Goal: Information Seeking & Learning: Understand process/instructions

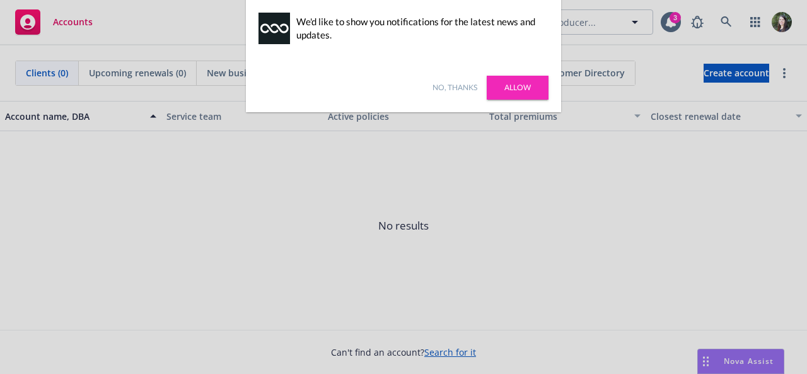
click at [452, 84] on link "No, thanks" at bounding box center [455, 87] width 45 height 11
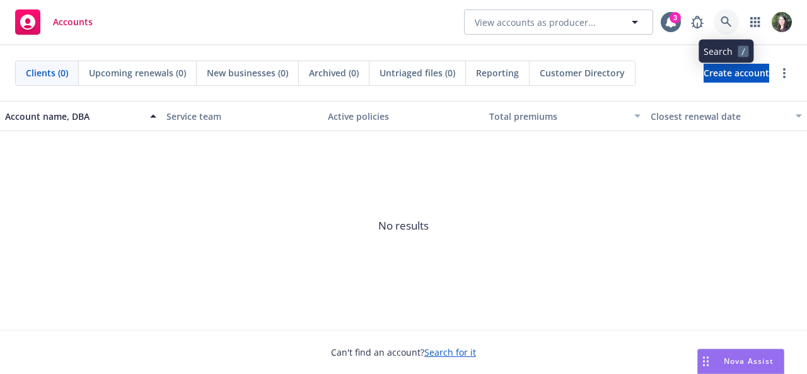
click at [732, 27] on link at bounding box center [726, 21] width 25 height 25
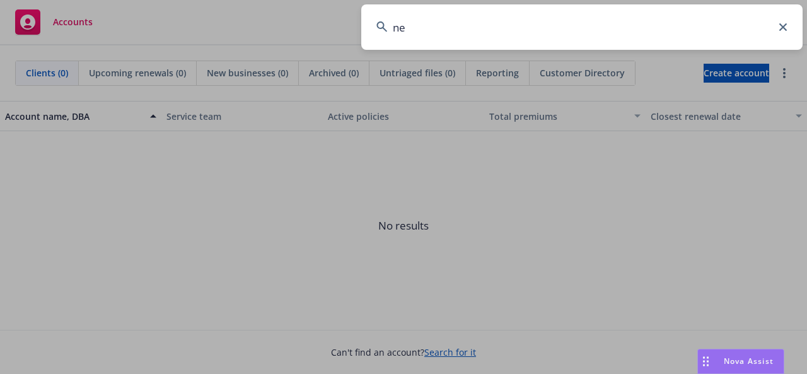
type input "n"
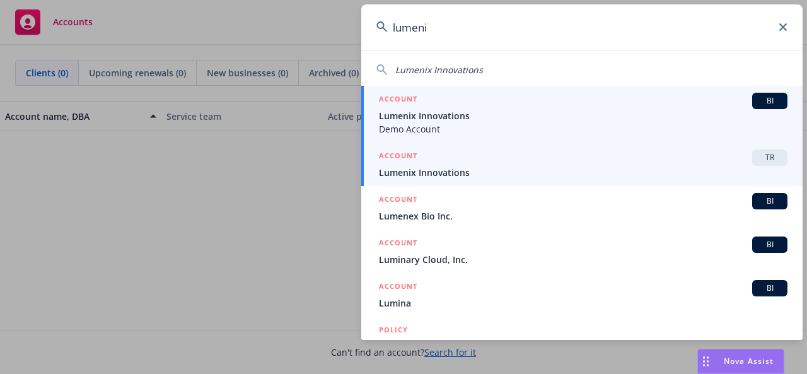
type input "lumeni"
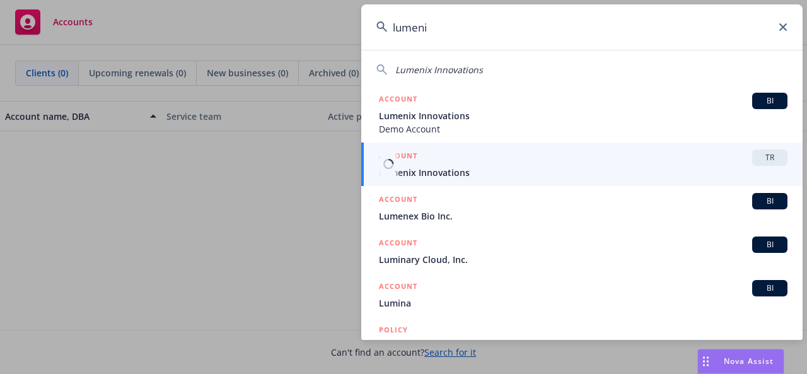
click at [562, 155] on div "ACCOUNT TR" at bounding box center [583, 157] width 409 height 16
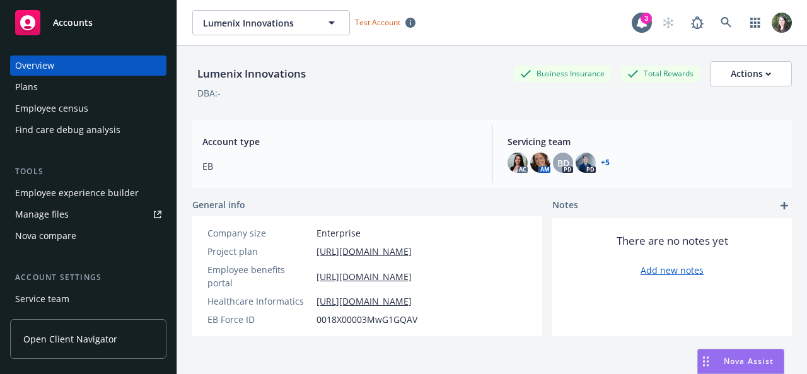
click at [110, 329] on link "Open Client Navigator" at bounding box center [88, 339] width 156 height 40
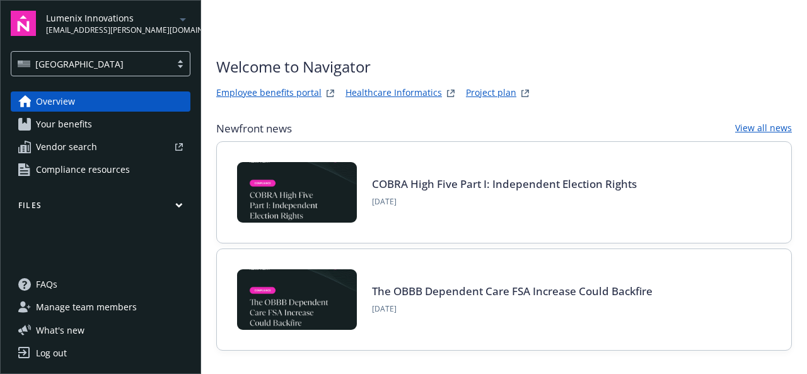
click at [306, 90] on link "Employee benefits portal" at bounding box center [268, 93] width 105 height 15
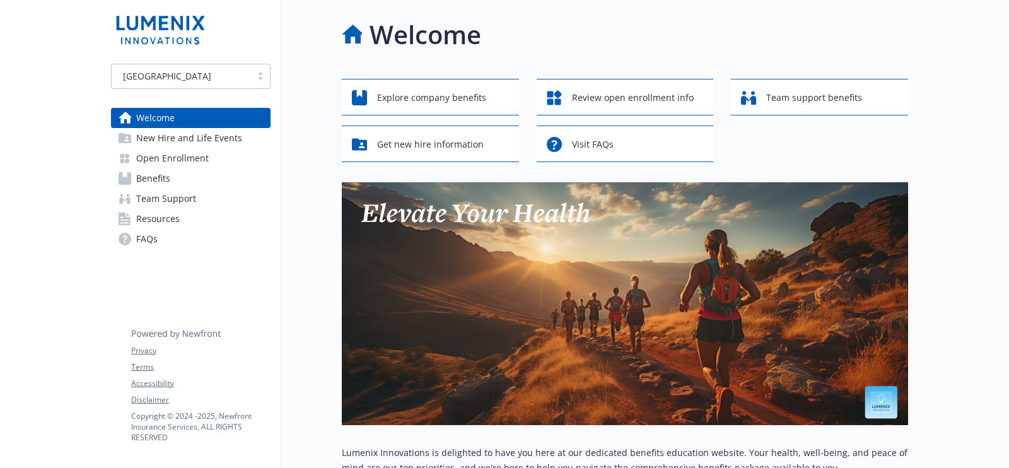
drag, startPoint x: 788, startPoint y: 1, endPoint x: 532, endPoint y: 28, distance: 258.1
click at [532, 28] on div "Welcome" at bounding box center [625, 35] width 566 height 38
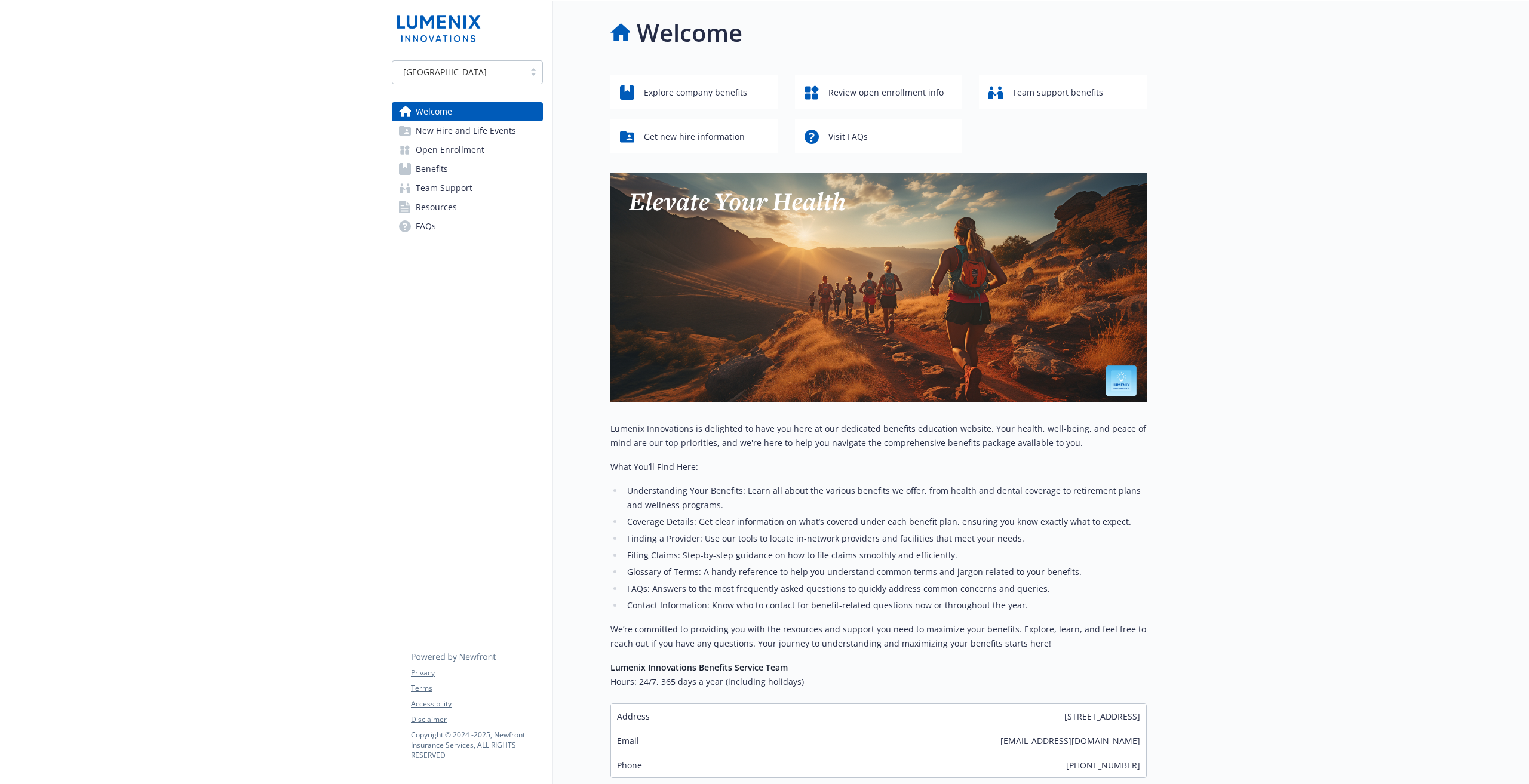
drag, startPoint x: 1387, startPoint y: 15, endPoint x: 521, endPoint y: 293, distance: 909.5
click at [521, 293] on div "[GEOGRAPHIC_DATA] Welcome New Hire and Life Events Open Enrollment Benefits Tea…" at bounding box center [468, 433] width 171 height 864
